Goal: Navigation & Orientation: Find specific page/section

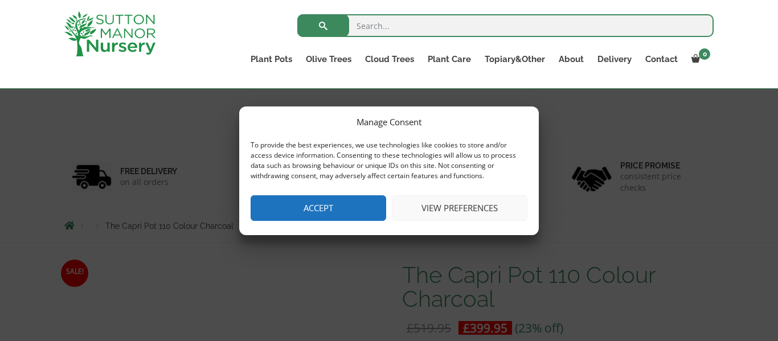
scroll to position [256, 0]
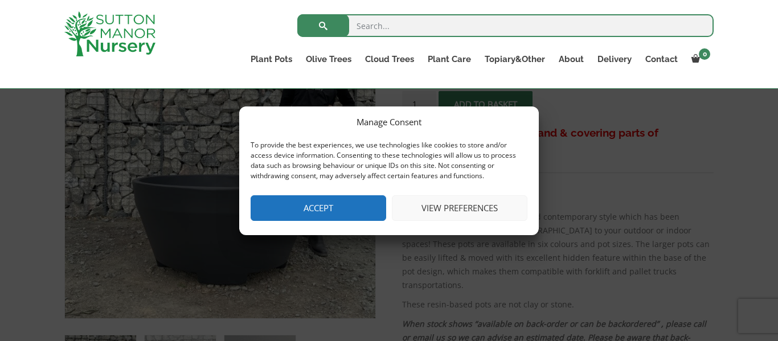
click at [331, 209] on button "Accept" at bounding box center [317, 208] width 135 height 26
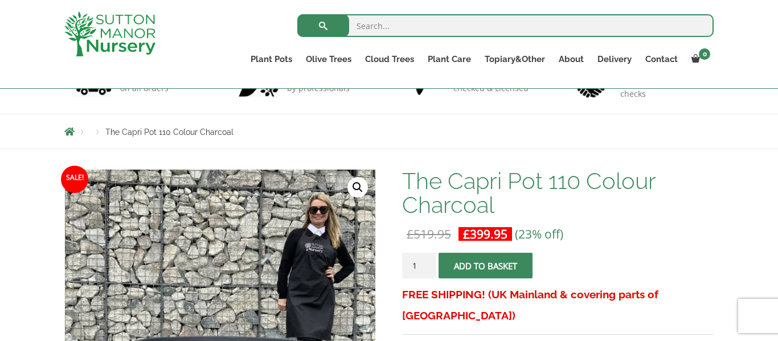
scroll to position [87, 0]
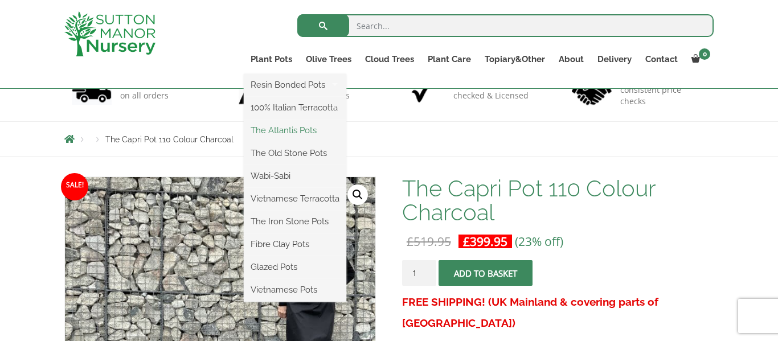
click at [305, 130] on link "The Atlantis Pots" at bounding box center [295, 130] width 102 height 17
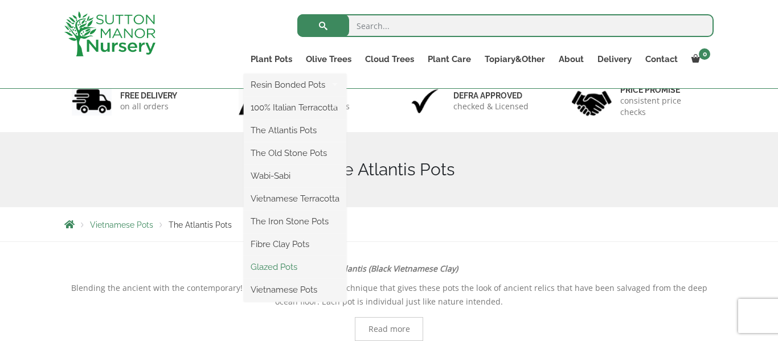
scroll to position [91, 0]
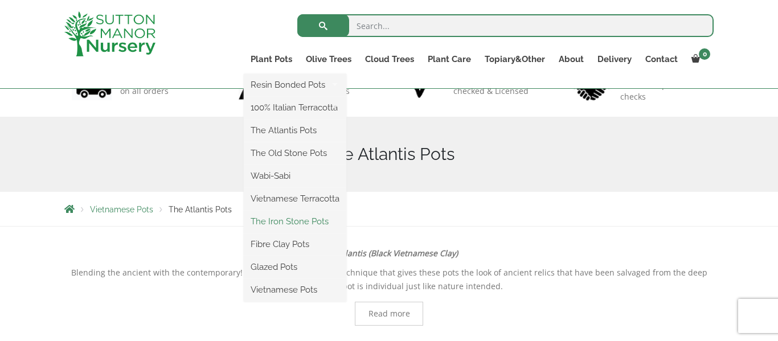
click at [289, 221] on link "The Iron Stone Pots" at bounding box center [295, 221] width 102 height 17
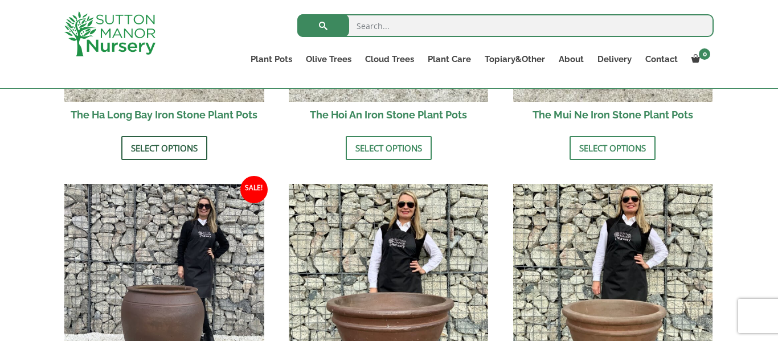
scroll to position [607, 0]
